Goal: Find specific page/section: Find specific page/section

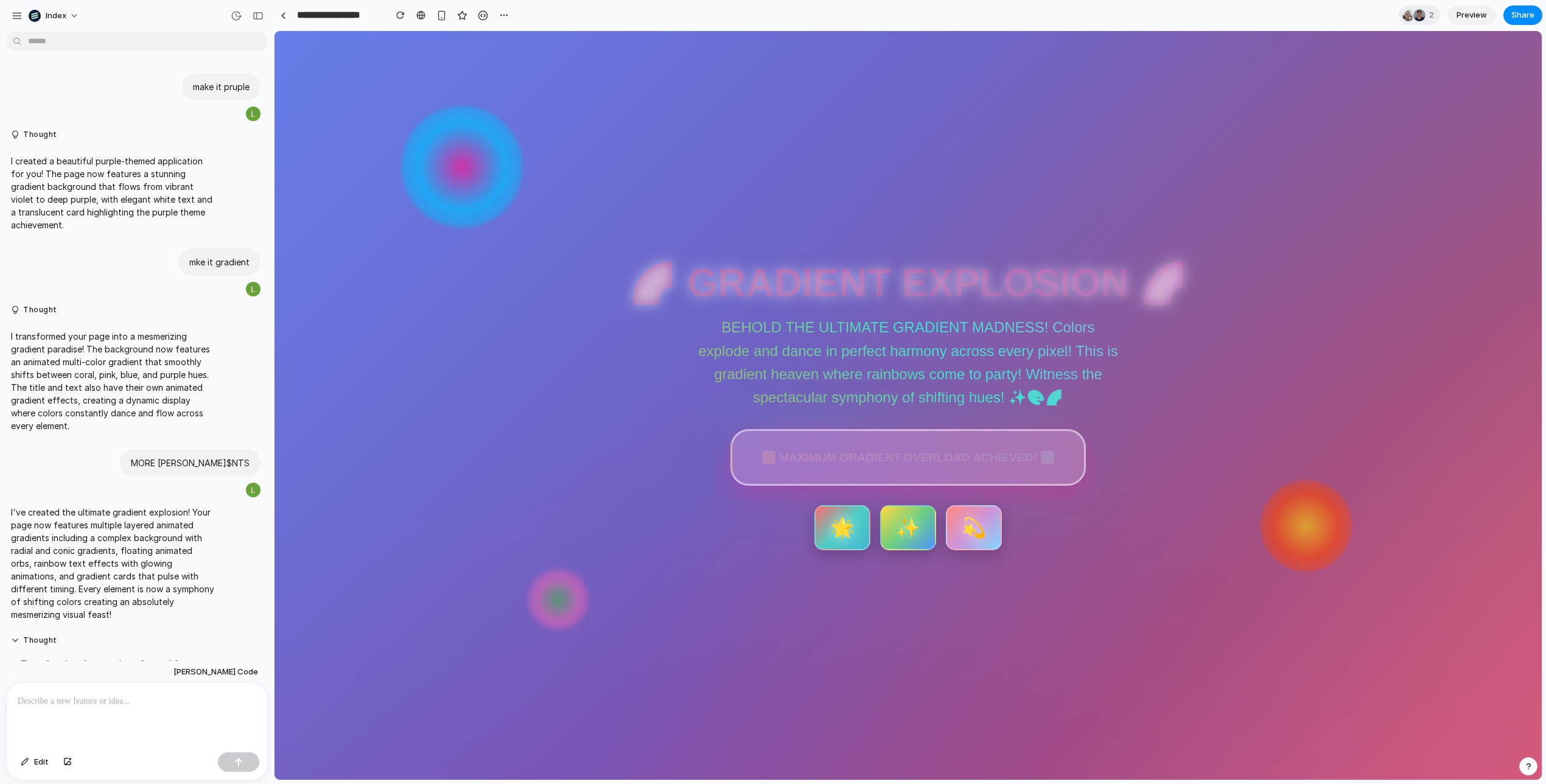
scroll to position [208, 0]
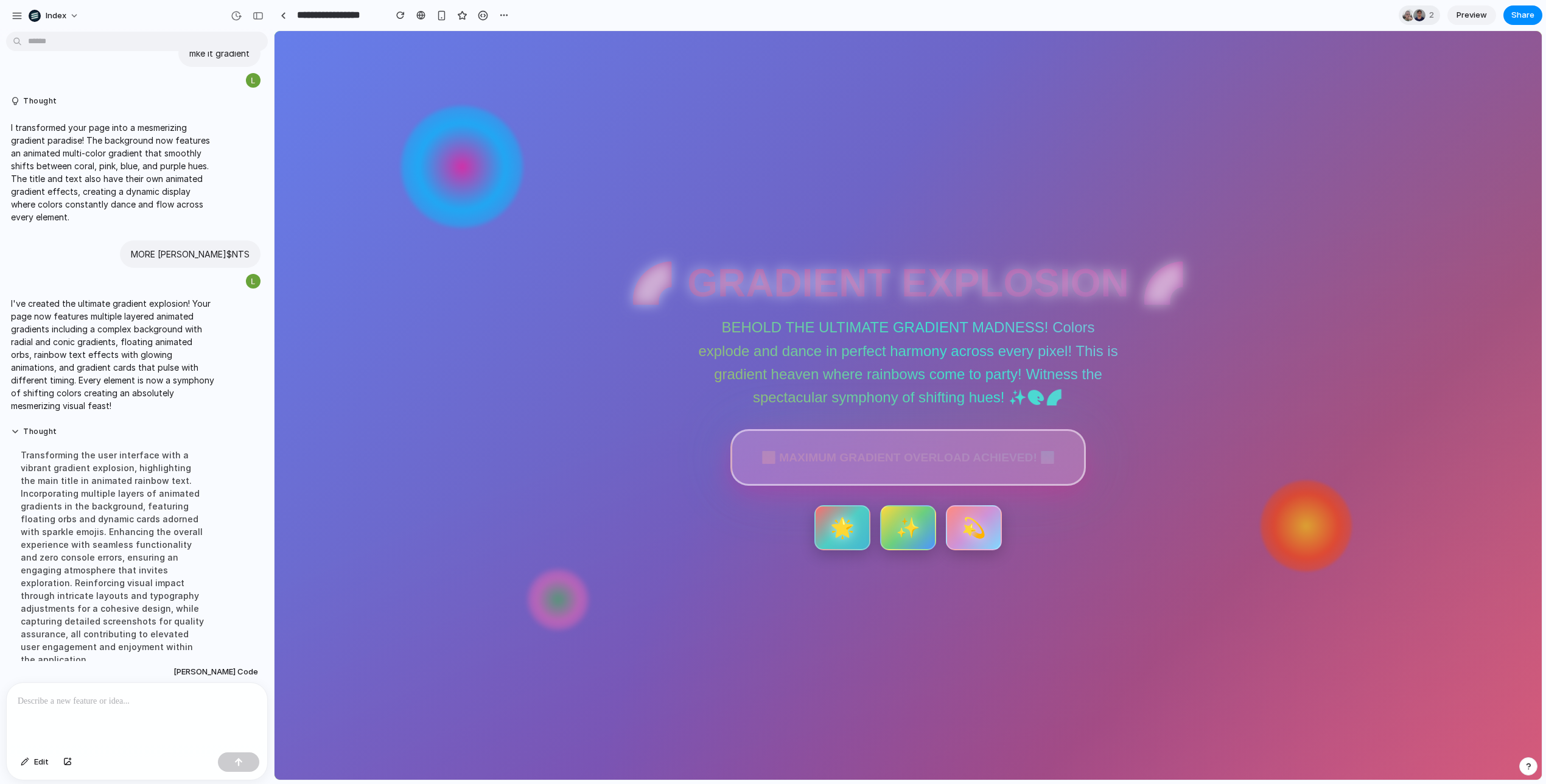
click at [528, 154] on html "🌈 GRADIENT EXPLOSION 🌈 BEHOLD THE ULTIMATE GRADIENT MADNESS! Colors explode and…" at bounding box center [907, 405] width 1267 height 748
click at [97, 701] on p at bounding box center [137, 701] width 238 height 15
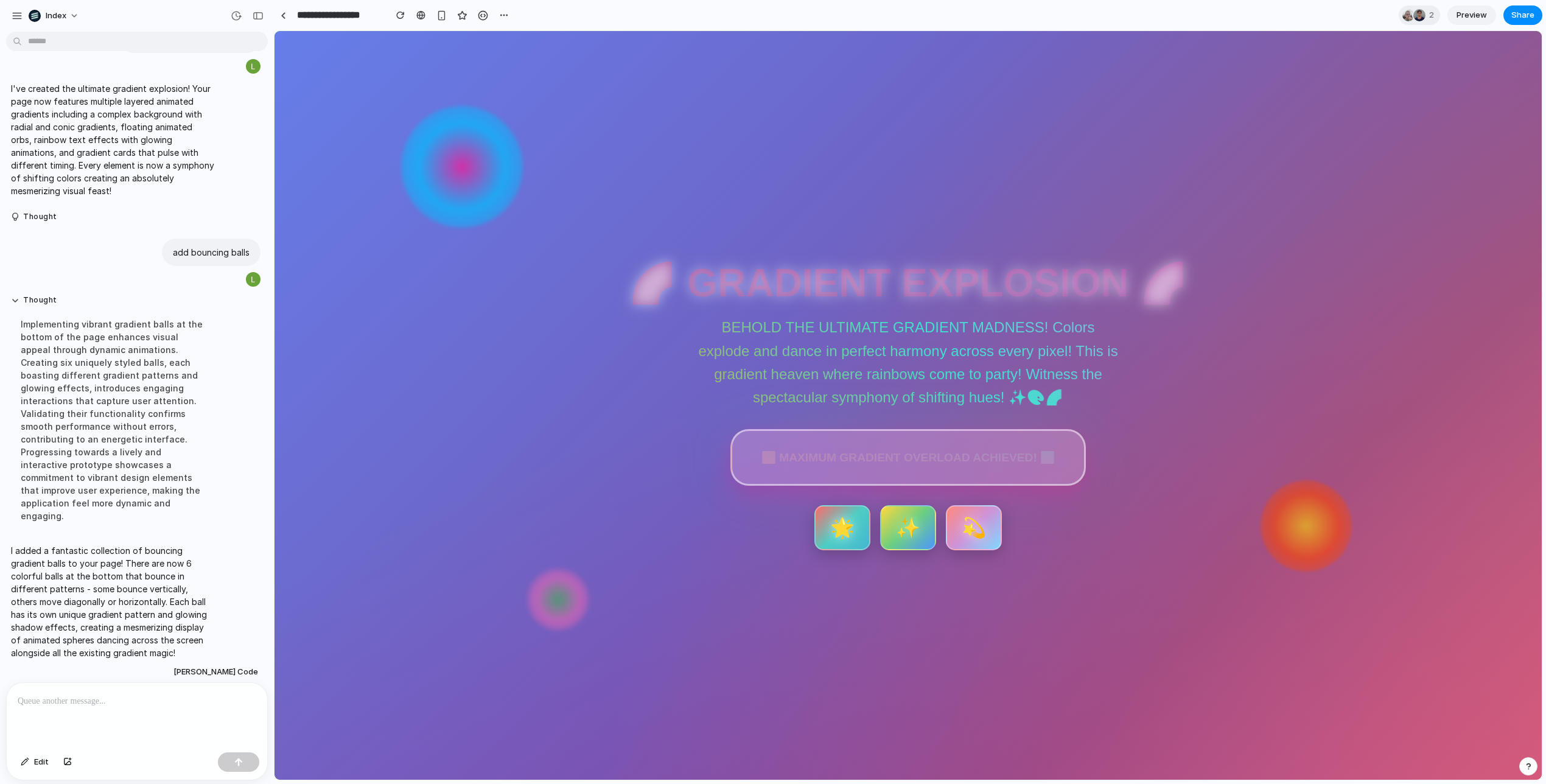
scroll to position [396, 0]
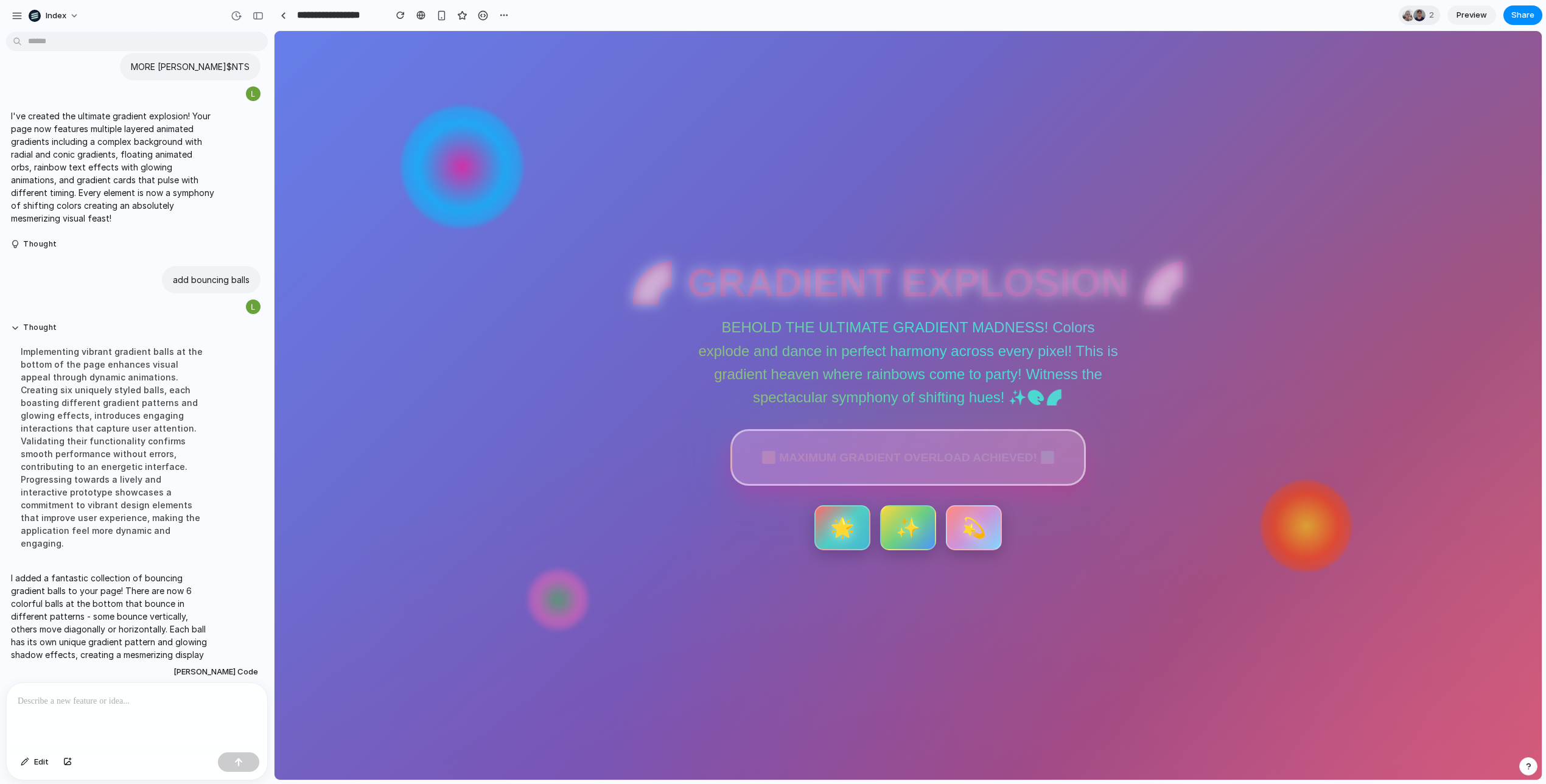
click at [143, 571] on p "I added a fantastic collection of bouncing gradient balls to your page! There a…" at bounding box center [112, 628] width 204 height 115
drag, startPoint x: 146, startPoint y: 643, endPoint x: 123, endPoint y: 621, distance: 31.8
click at [124, 621] on p "I added a fantastic collection of bouncing gradient balls to your page! There a…" at bounding box center [112, 628] width 204 height 115
click at [123, 621] on p "I added a fantastic collection of bouncing gradient balls to your page! There a…" at bounding box center [112, 628] width 204 height 115
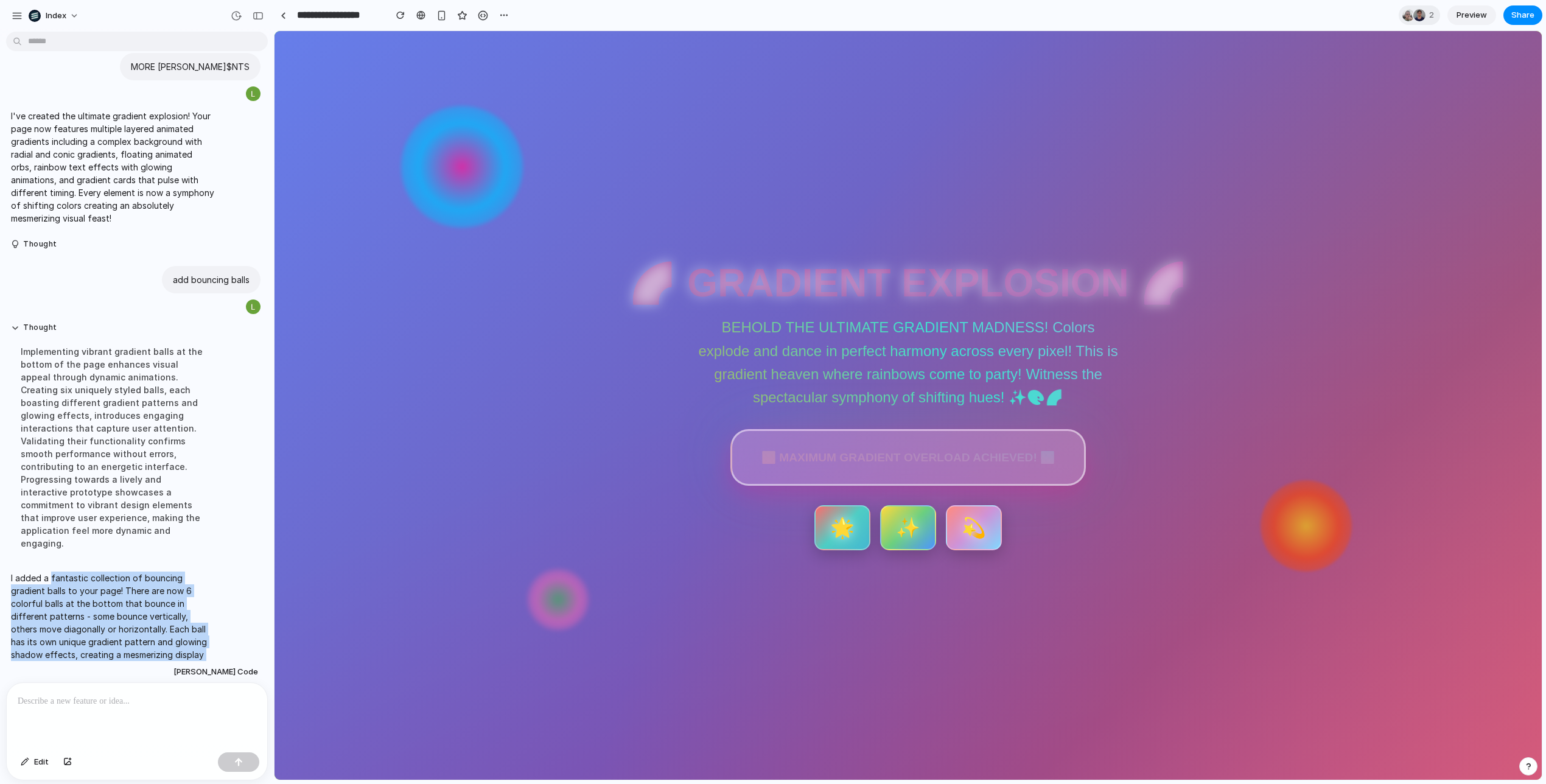
drag, startPoint x: 123, startPoint y: 621, endPoint x: 81, endPoint y: 542, distance: 89.5
click at [81, 571] on p "I added a fantastic collection of bouncing gradient balls to your page! There a…" at bounding box center [112, 628] width 204 height 115
drag, startPoint x: 81, startPoint y: 542, endPoint x: 113, endPoint y: 630, distance: 93.6
click at [113, 630] on p "I added a fantastic collection of bouncing gradient balls to your page! There a…" at bounding box center [112, 628] width 204 height 115
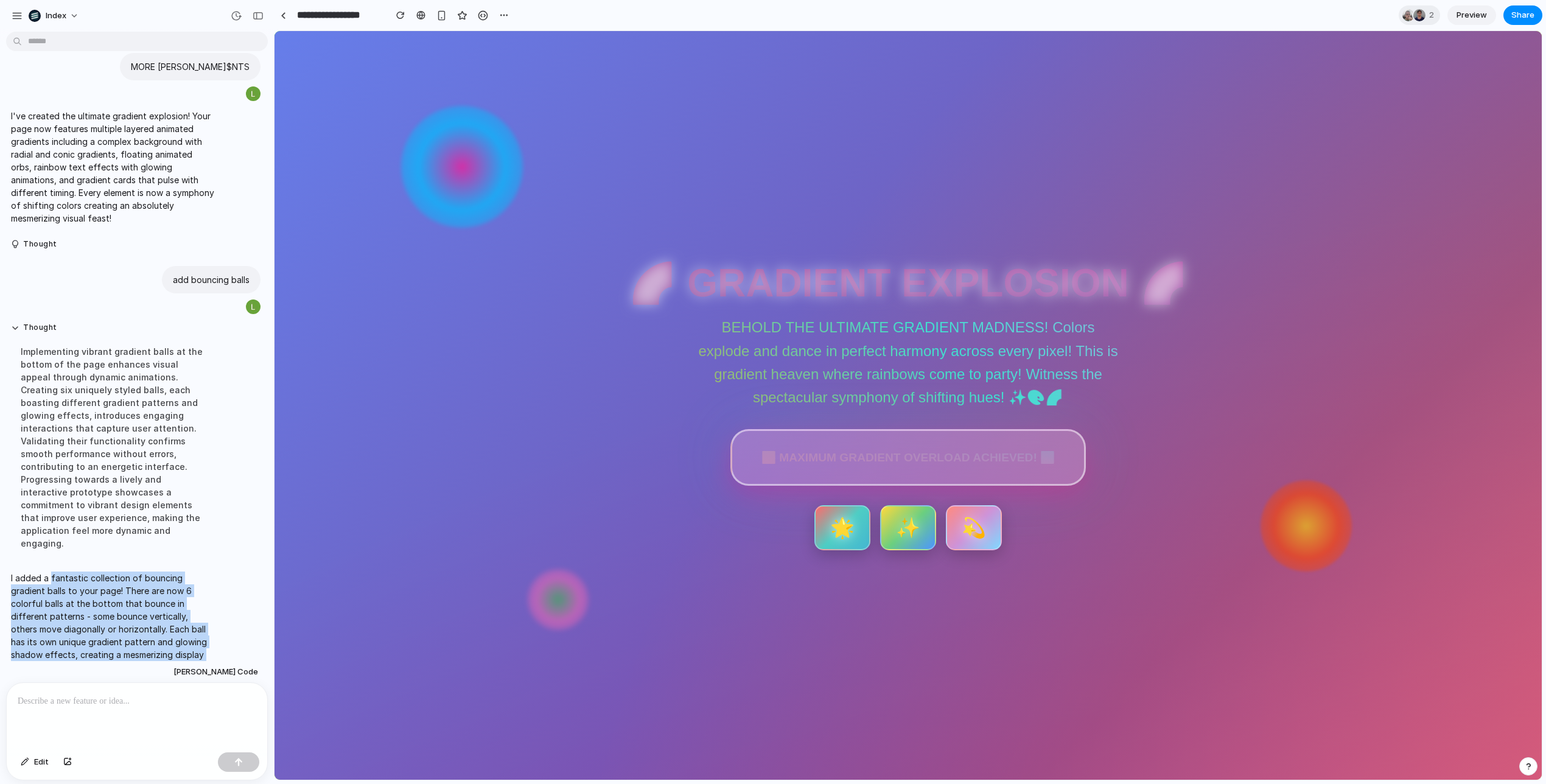
click at [113, 630] on p "I added a fantastic collection of bouncing gradient balls to your page! There a…" at bounding box center [112, 628] width 204 height 115
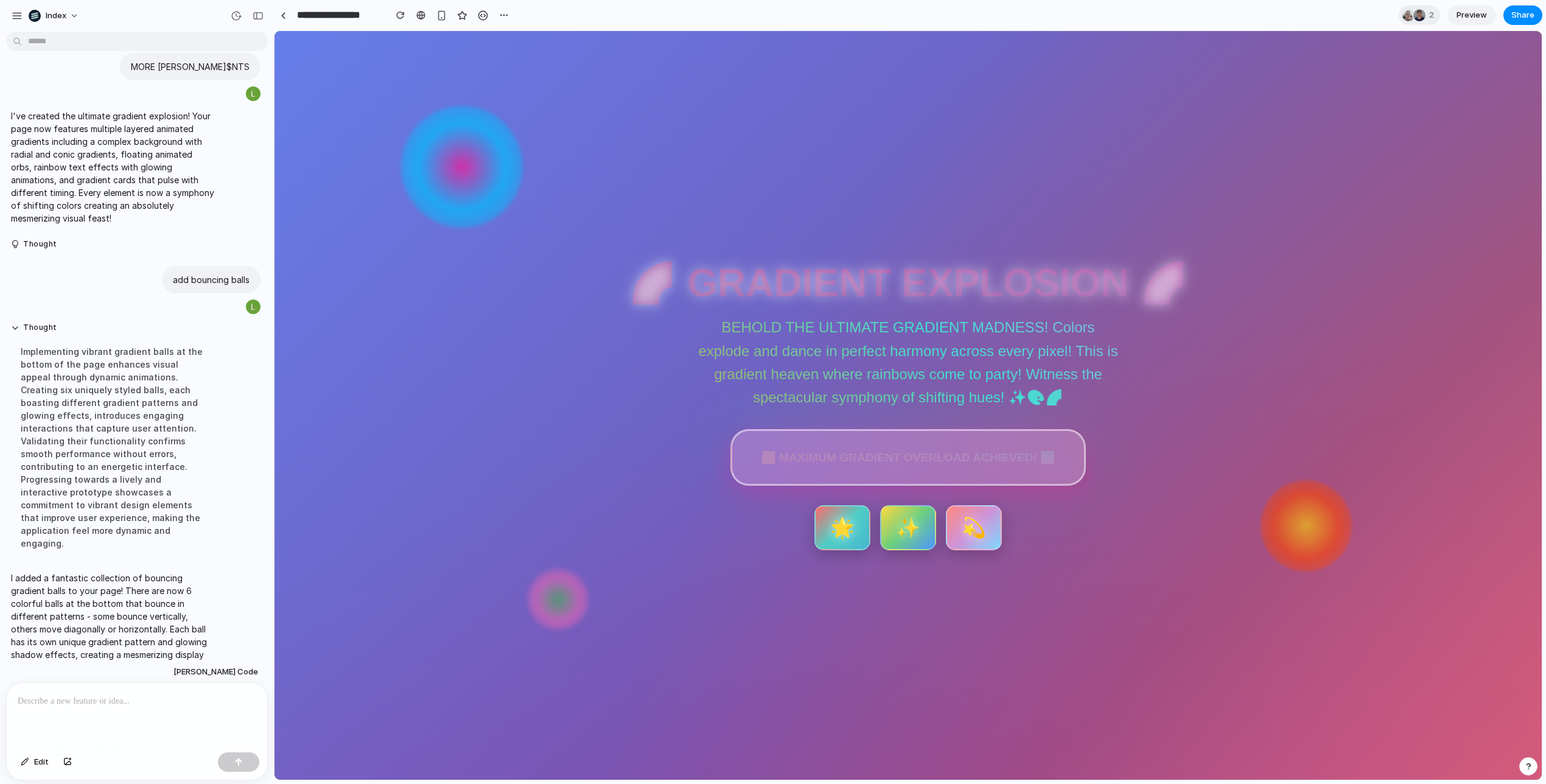
click at [142, 692] on div at bounding box center [137, 714] width 261 height 65
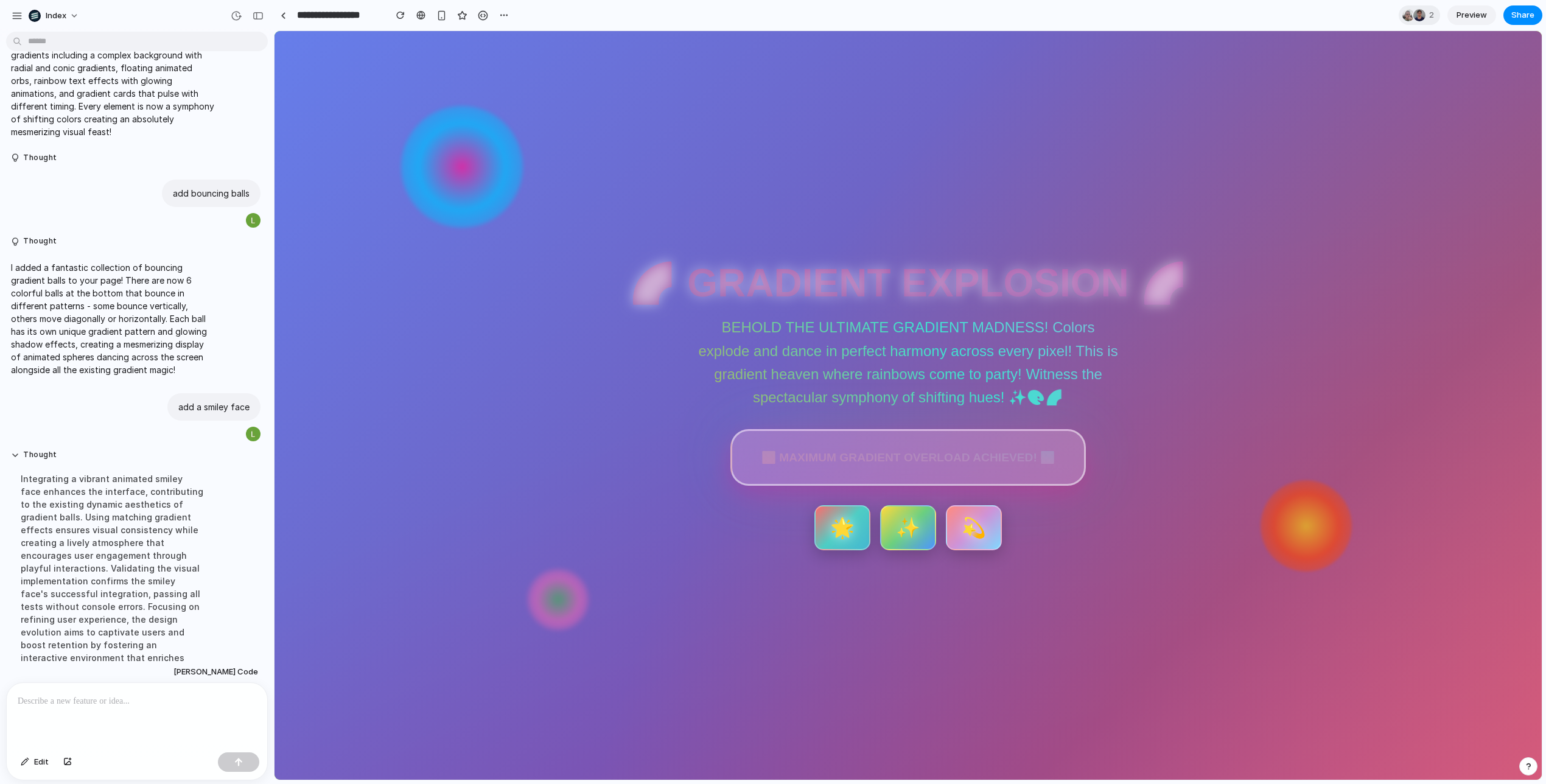
scroll to position [610, 0]
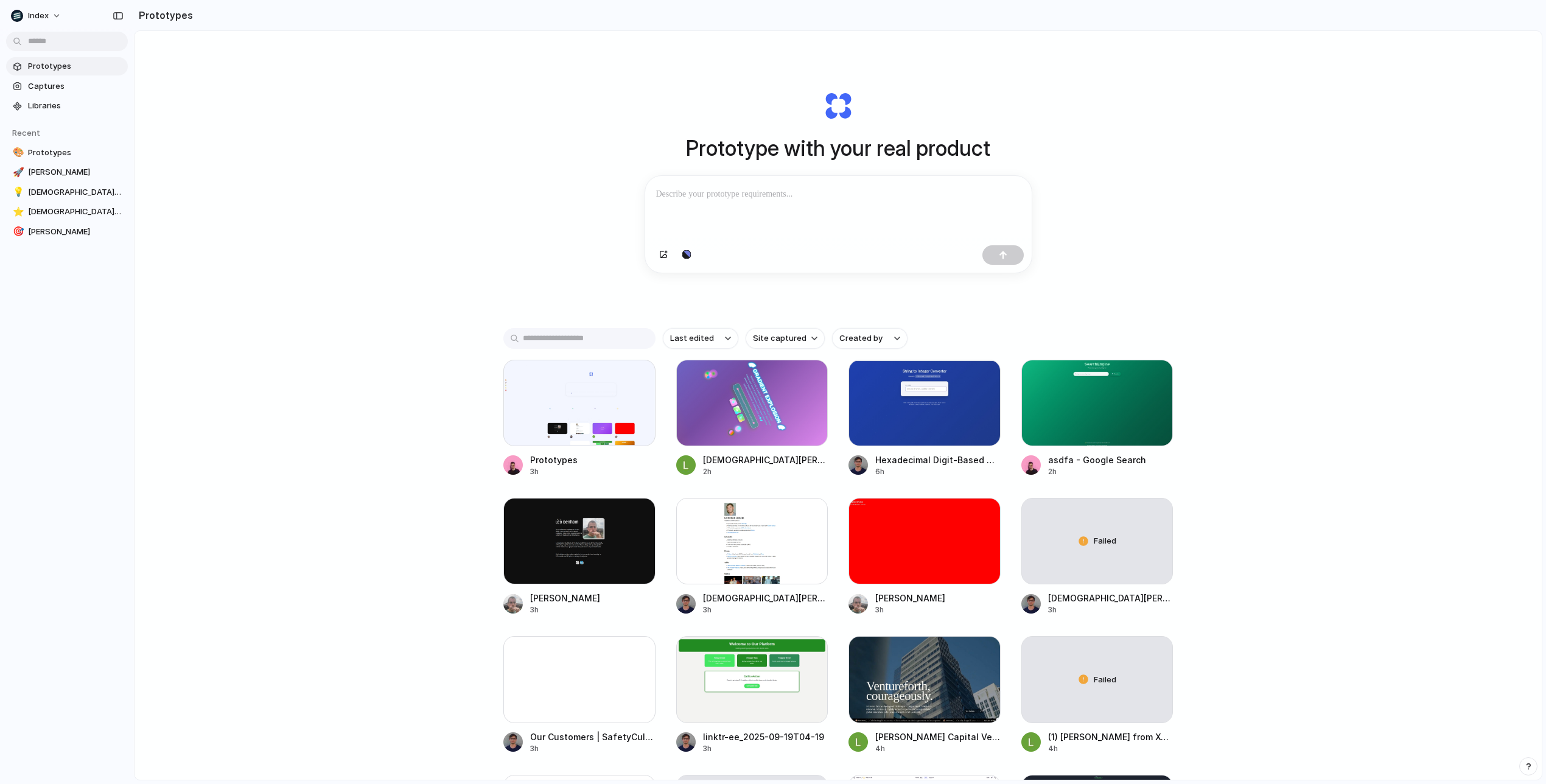
click at [874, 157] on h1 "Prototype with your real product" at bounding box center [838, 147] width 304 height 32
click at [928, 139] on h1 "Prototype with your real product" at bounding box center [838, 147] width 304 height 32
click at [1079, 256] on div "Prototype with your real product Clone web app Clone screenshot Start from exis…" at bounding box center [837, 181] width 487 height 272
click at [55, 82] on span "Captures" at bounding box center [76, 86] width 95 height 13
